Goal: Task Accomplishment & Management: Manage account settings

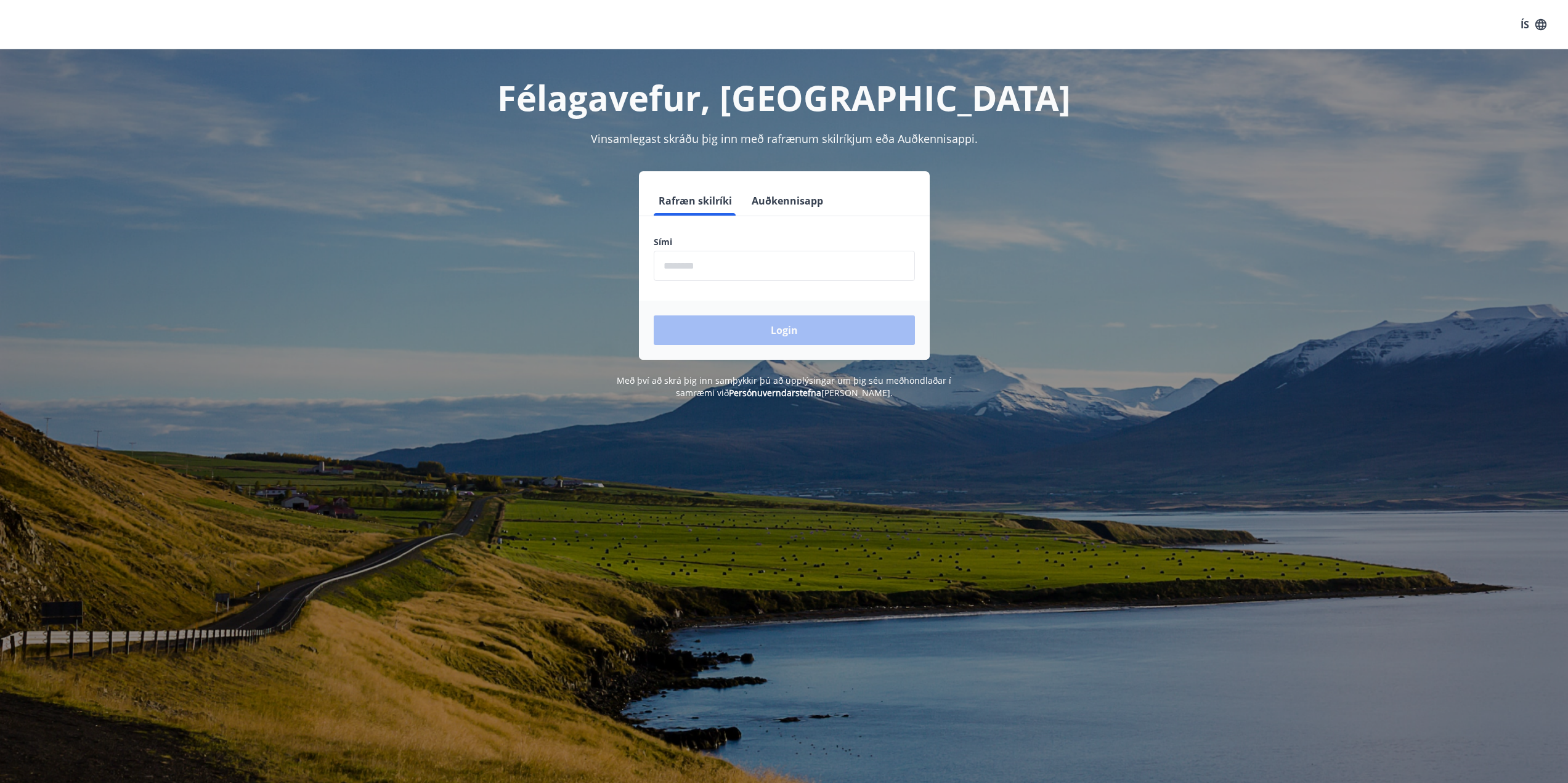
click at [714, 268] on input "phone" at bounding box center [785, 266] width 261 height 30
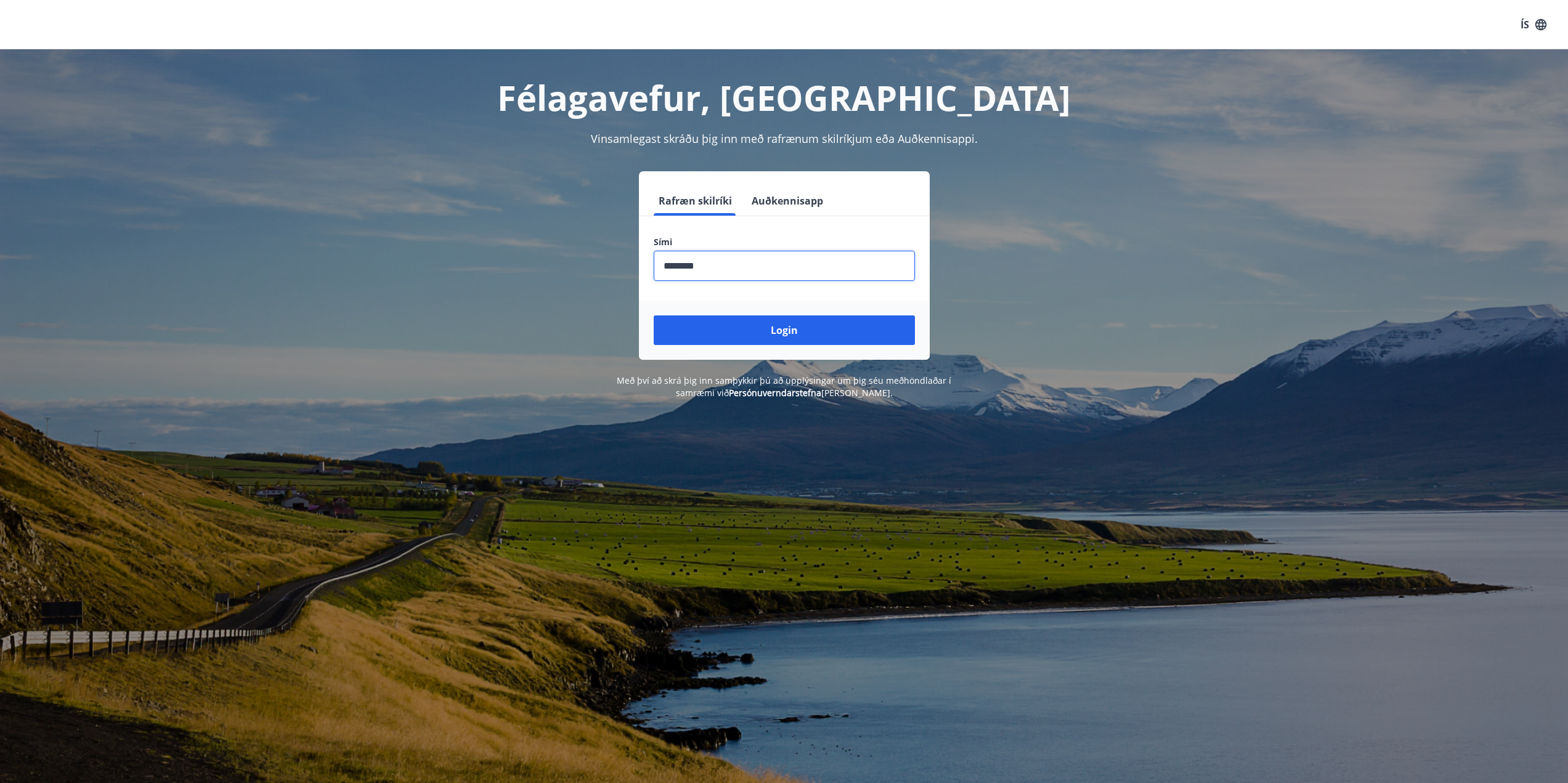
click at [654, 315] on button "Login" at bounding box center [785, 330] width 261 height 30
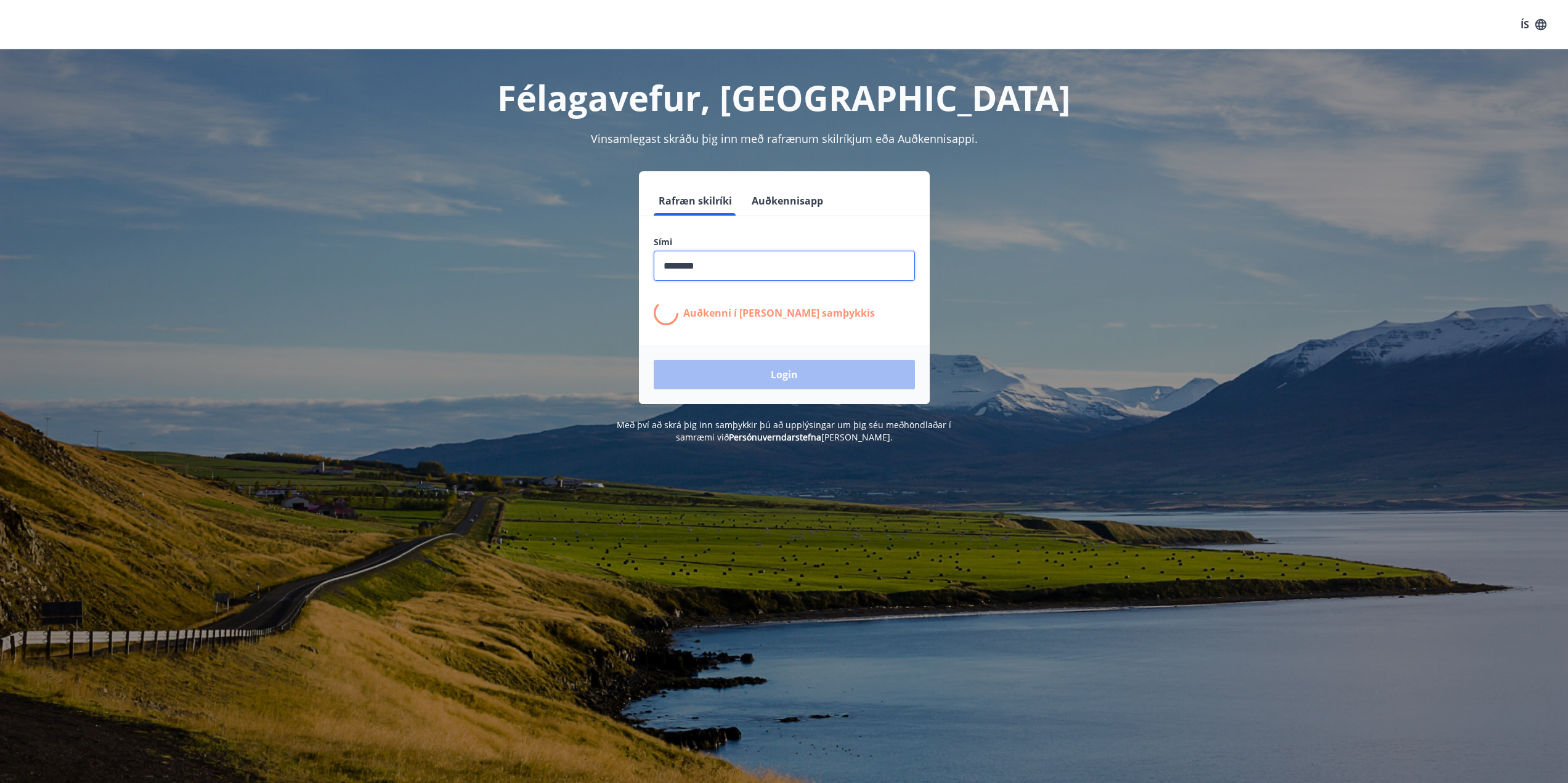
click at [714, 268] on input "phone" at bounding box center [785, 266] width 261 height 30
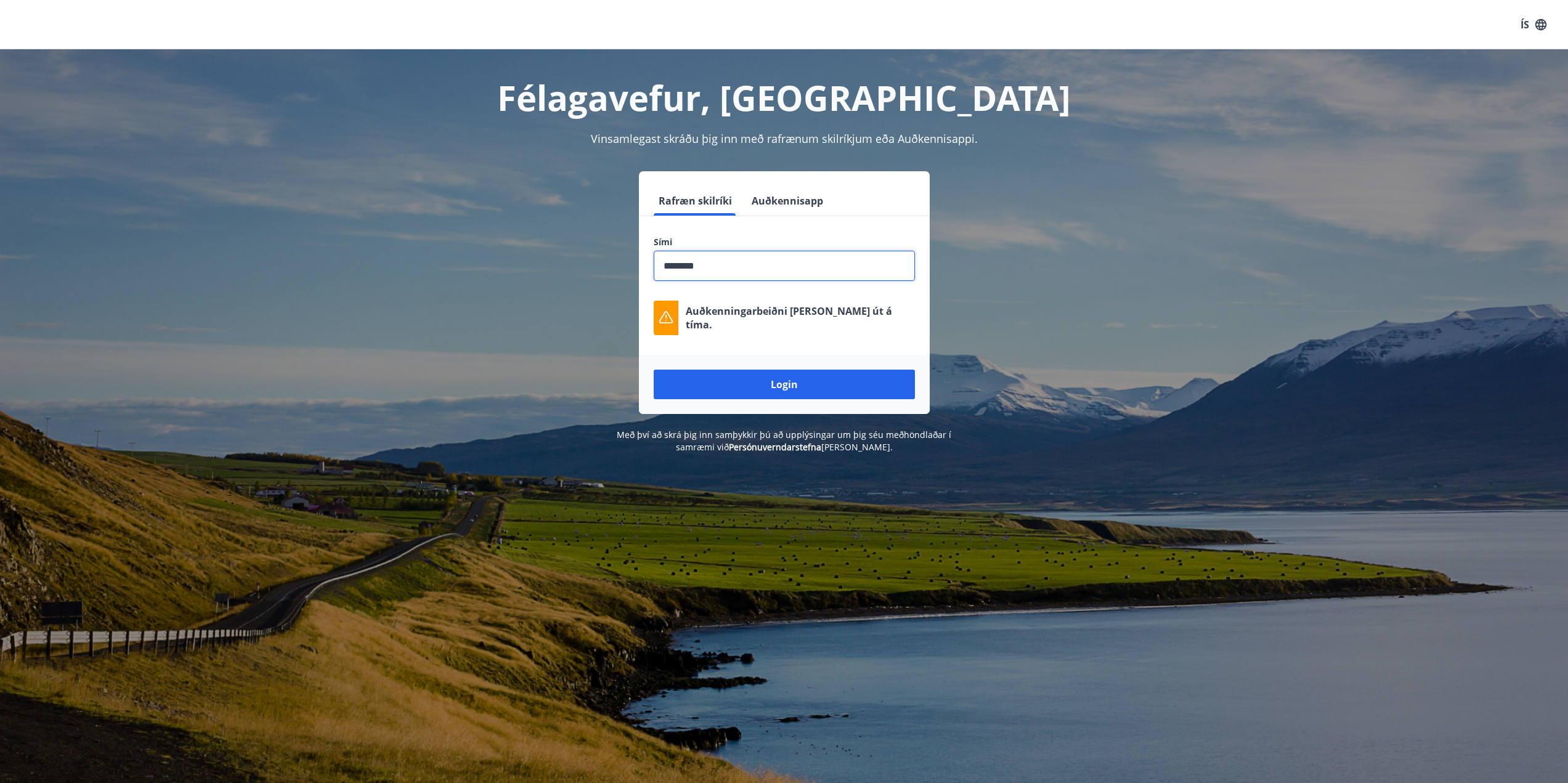
drag, startPoint x: 714, startPoint y: 268, endPoint x: 500, endPoint y: 227, distance: 217.9
click at [500, 227] on div "Rafræn skilríki Auðkennisapp Sími ​ Auðkenningarbeiðni [PERSON_NAME] út á tíma.…" at bounding box center [784, 292] width 858 height 243
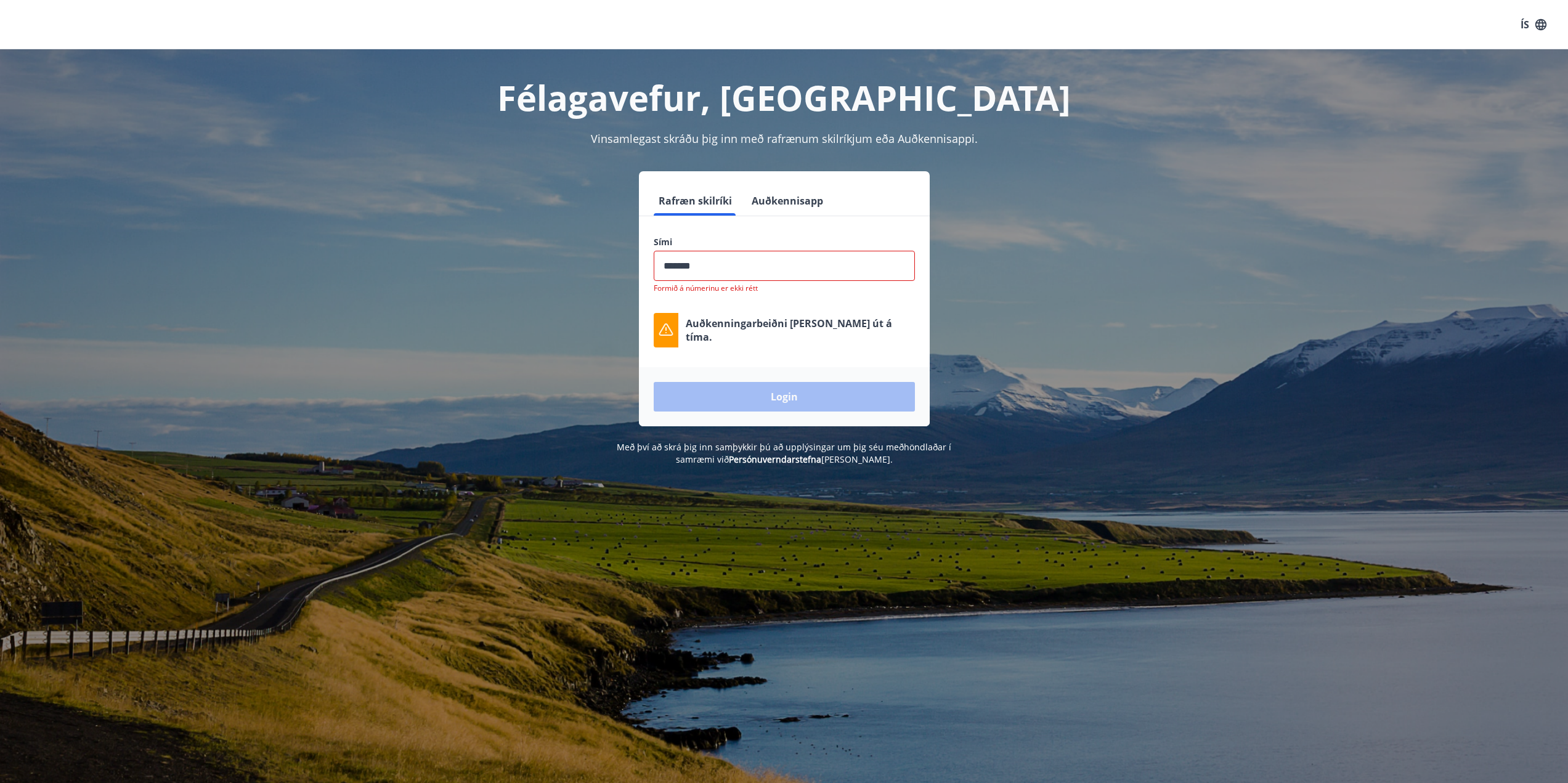
type input "********"
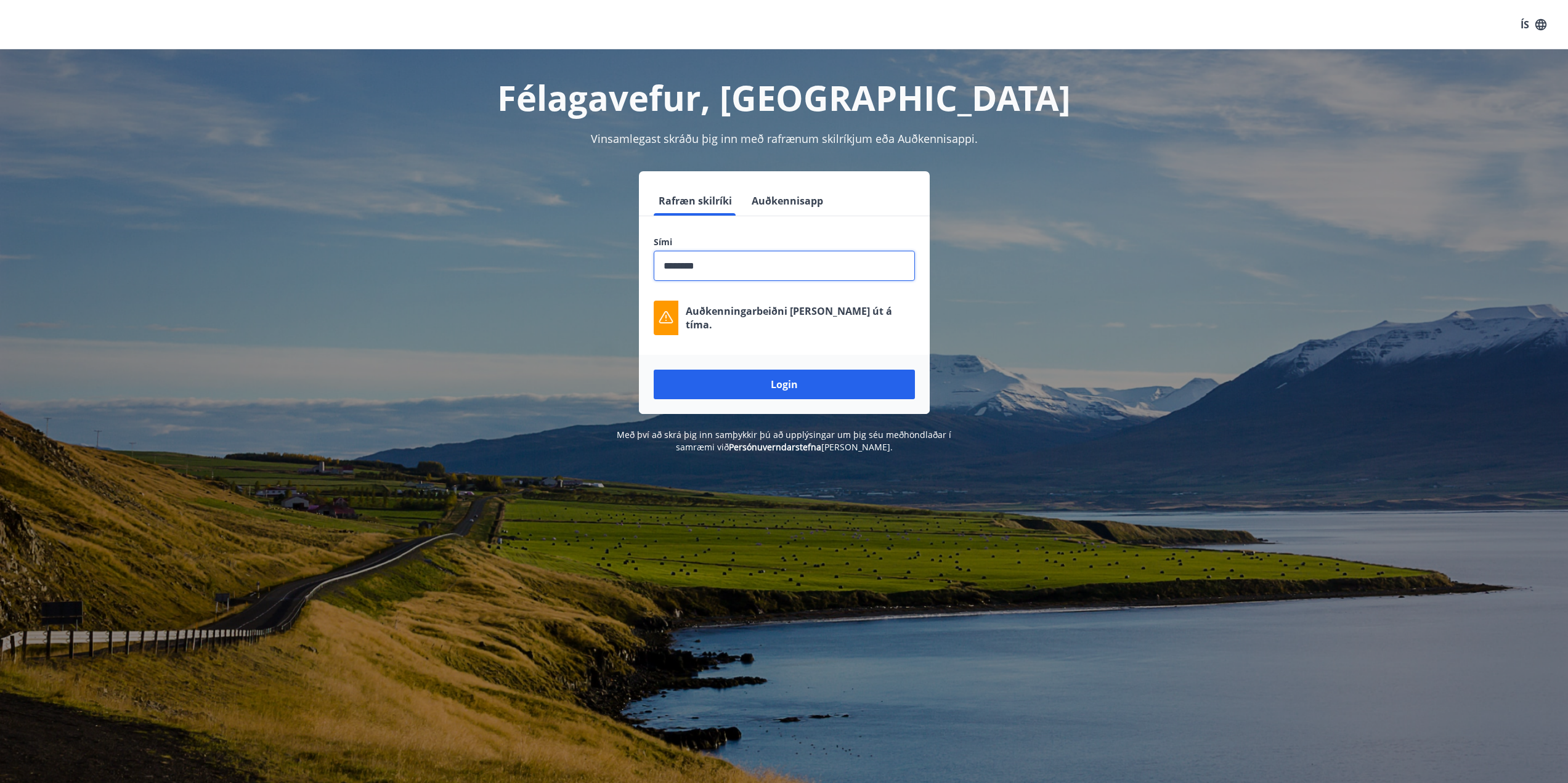
click at [654, 370] on button "Login" at bounding box center [785, 384] width 261 height 30
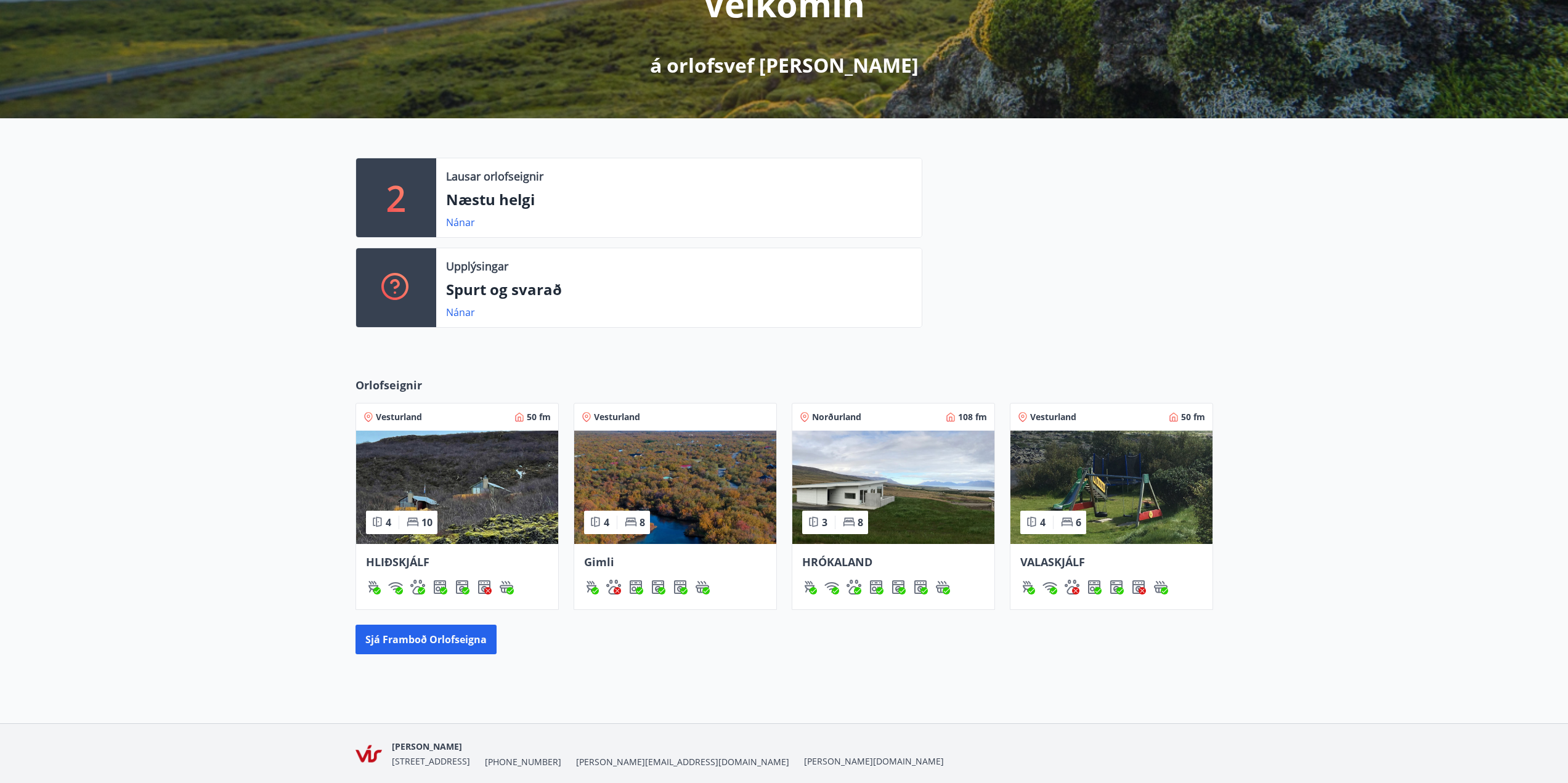
scroll to position [233, 0]
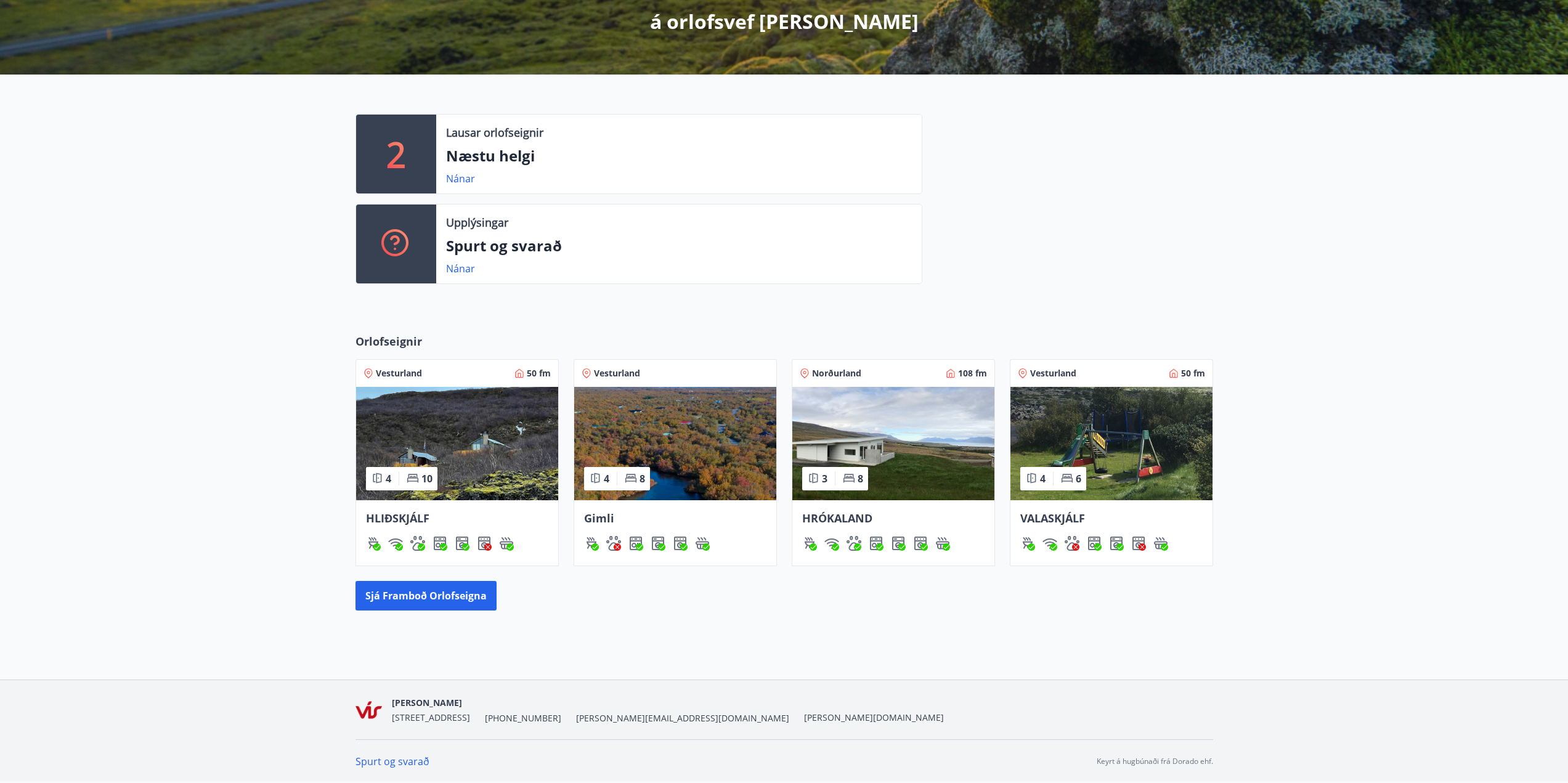
click at [901, 441] on img at bounding box center [893, 443] width 202 height 113
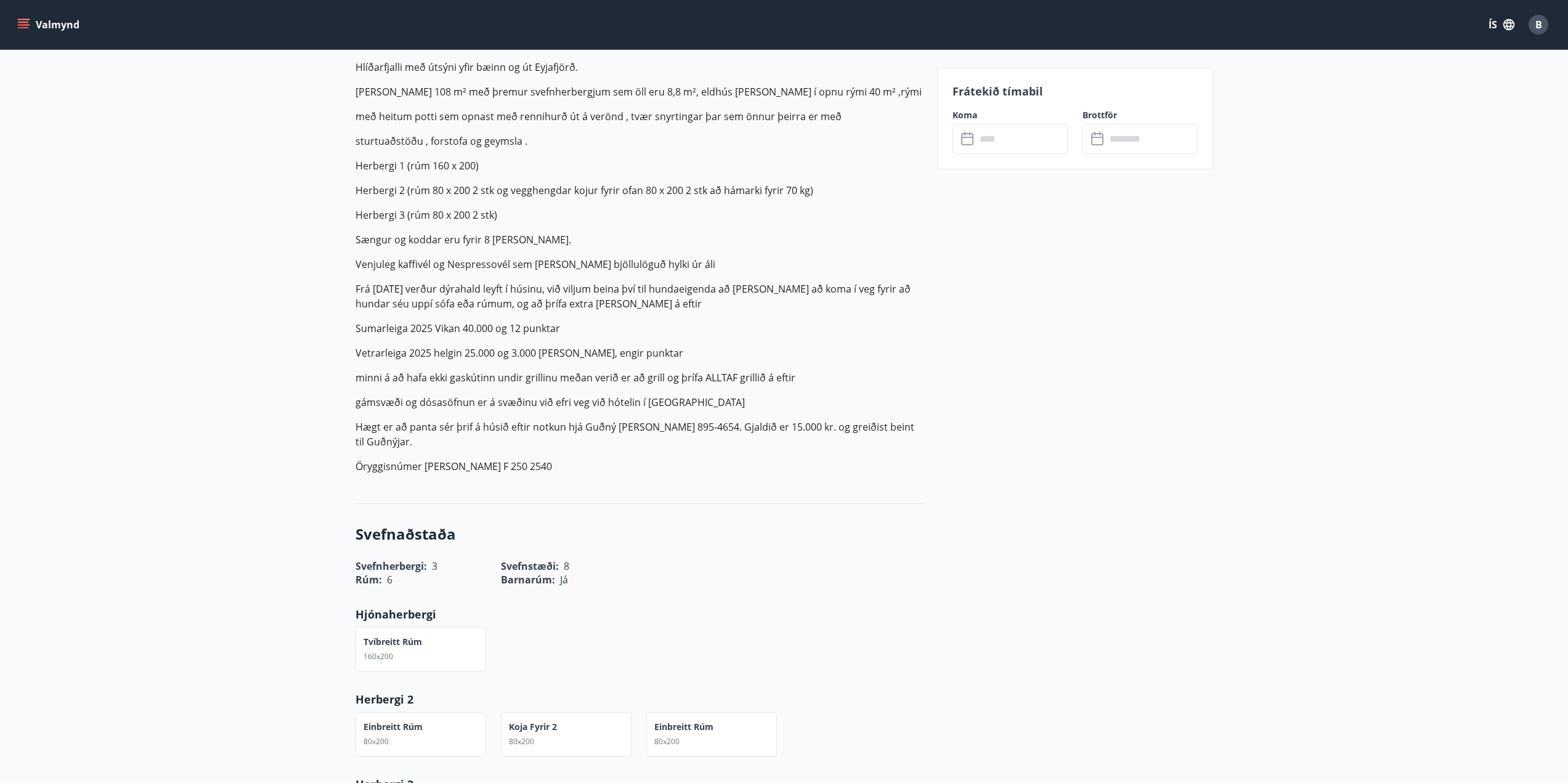
scroll to position [493, 0]
